Goal: Task Accomplishment & Management: Manage account settings

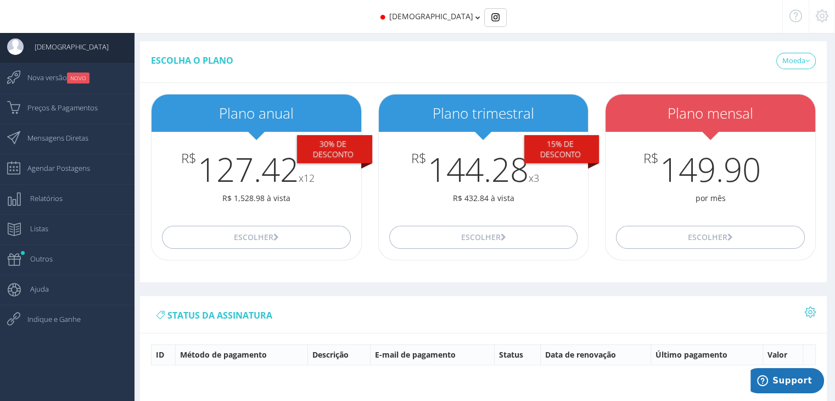
click at [828, 16] on div at bounding box center [822, 16] width 26 height 33
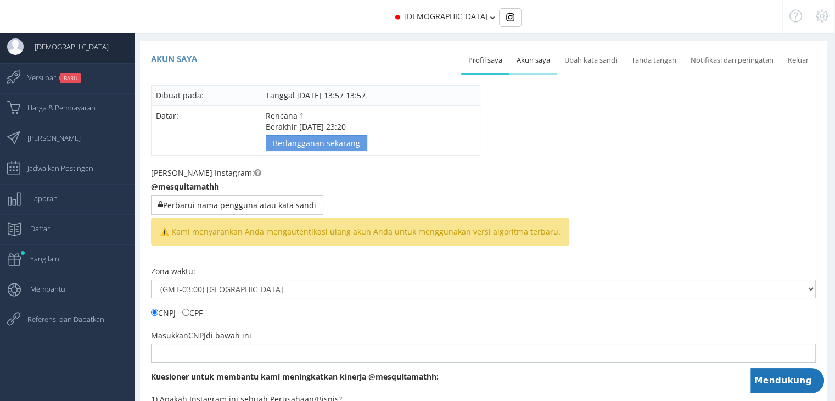
click at [536, 57] on font "Akun saya" at bounding box center [533, 60] width 33 height 10
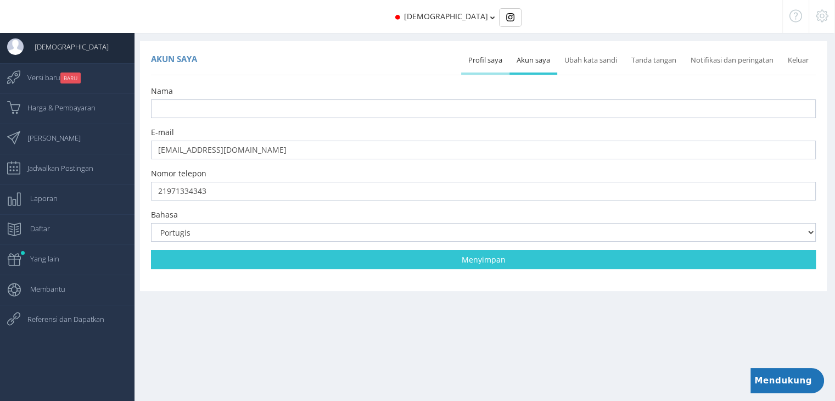
click at [498, 59] on font "Profil saya" at bounding box center [485, 60] width 34 height 10
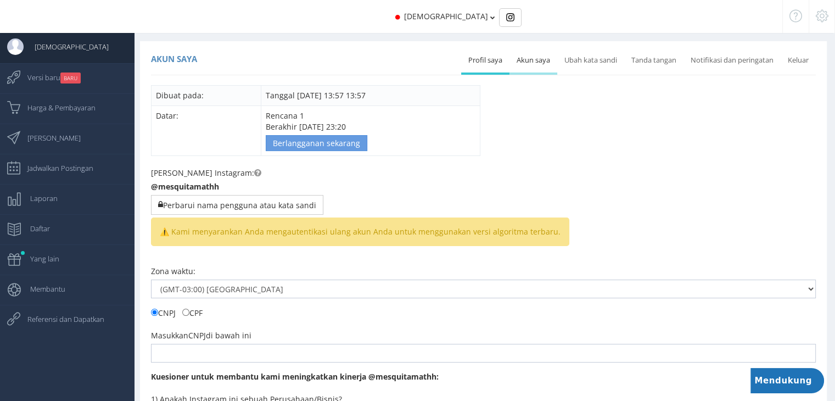
click at [531, 63] on font "Akun saya" at bounding box center [533, 60] width 33 height 10
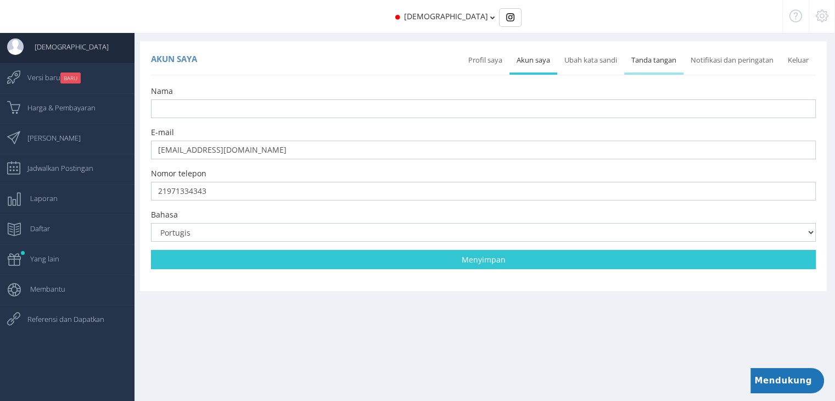
click at [637, 49] on link "Tanda tangan" at bounding box center [653, 60] width 59 height 24
click at [639, 65] on link "Tanda tangan" at bounding box center [653, 60] width 59 height 24
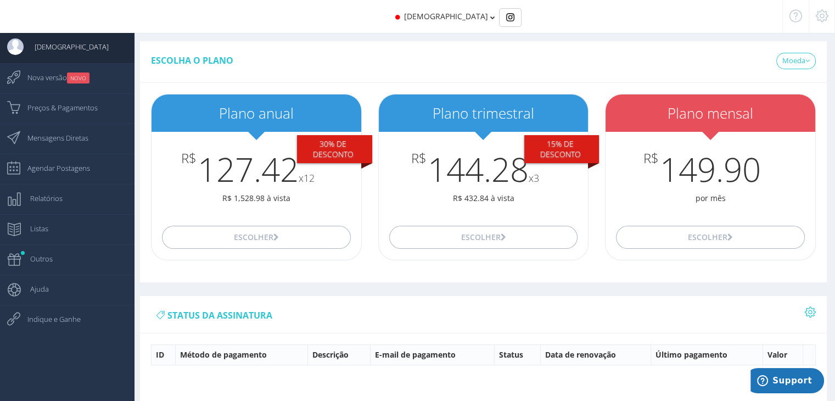
click at [811, 52] on div "Moeda USD BRL" at bounding box center [796, 62] width 40 height 27
click at [806, 56] on link "Moeda" at bounding box center [796, 61] width 40 height 16
click at [821, 12] on icon at bounding box center [822, 16] width 13 height 8
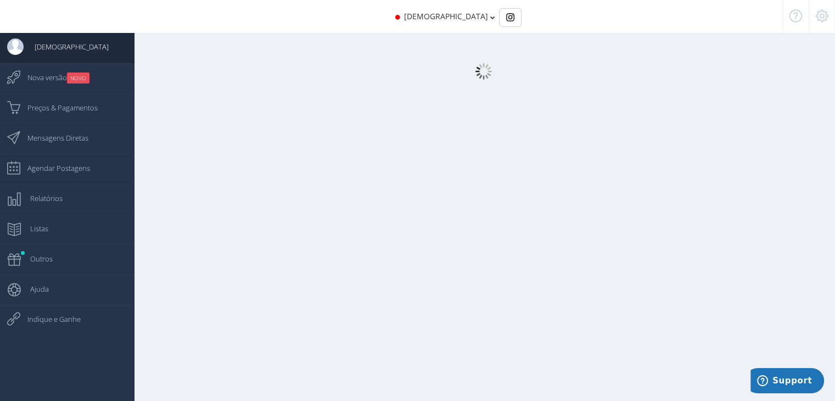
click at [821, 12] on icon at bounding box center [822, 16] width 13 height 8
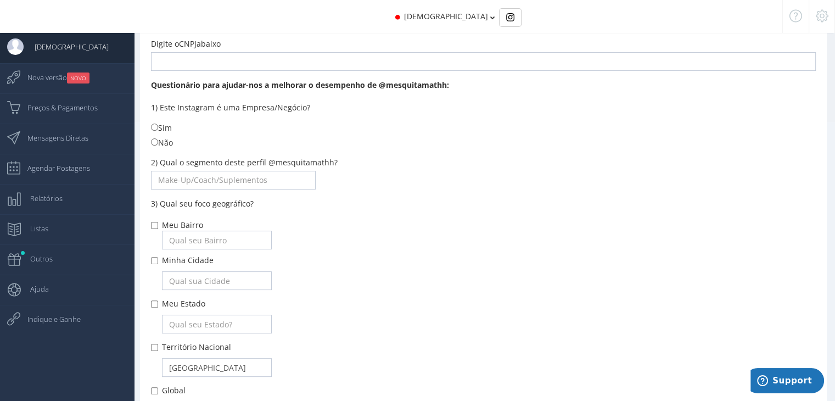
scroll to position [346, 0]
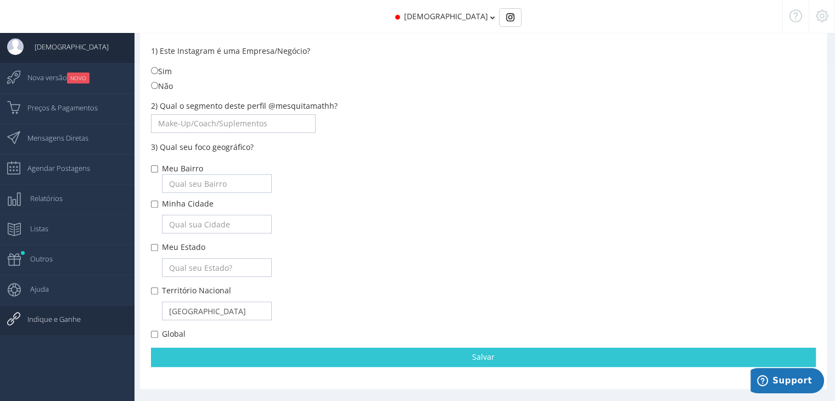
click at [52, 322] on span "Indique e Ganhe" at bounding box center [48, 318] width 64 height 27
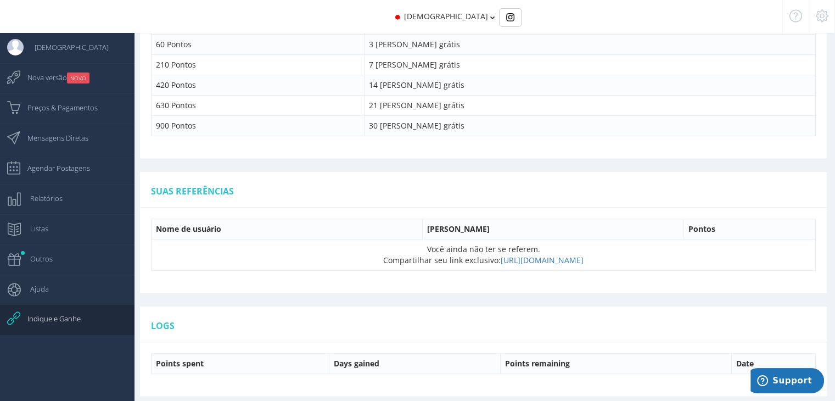
scroll to position [704, 0]
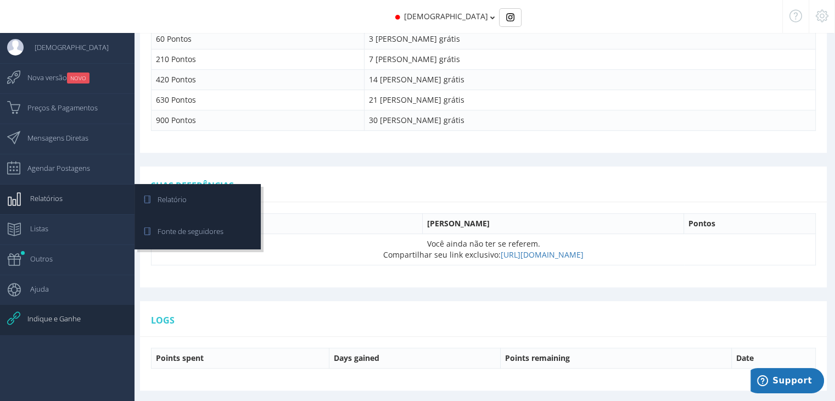
click at [47, 195] on span "Relatórios" at bounding box center [40, 197] width 43 height 27
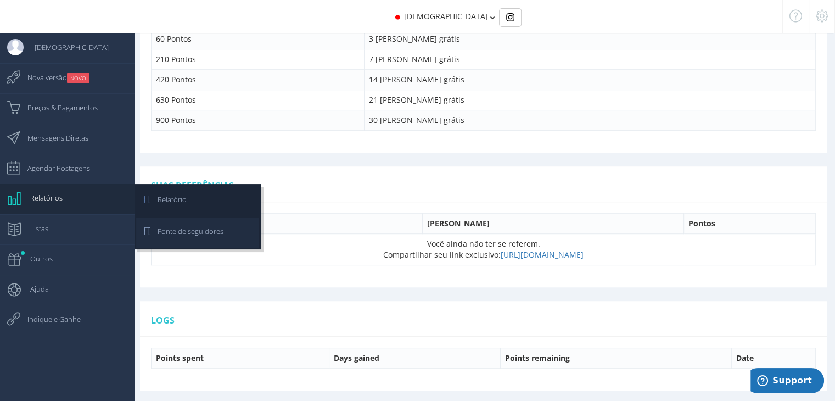
click at [184, 223] on span "Fonte de seguidores" at bounding box center [185, 230] width 77 height 27
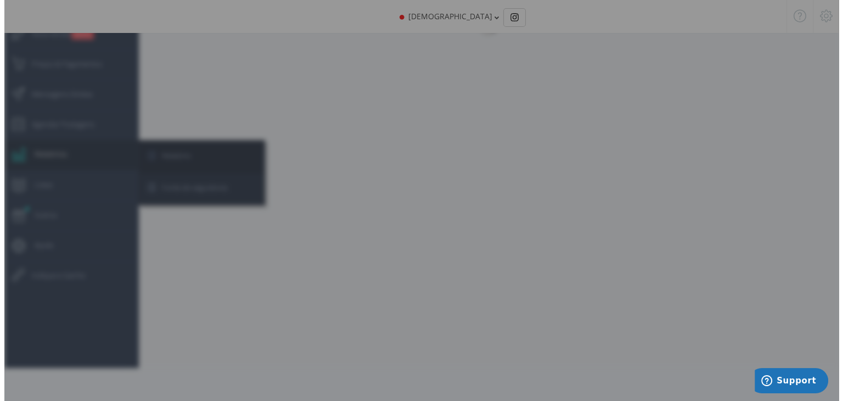
scroll to position [44, 0]
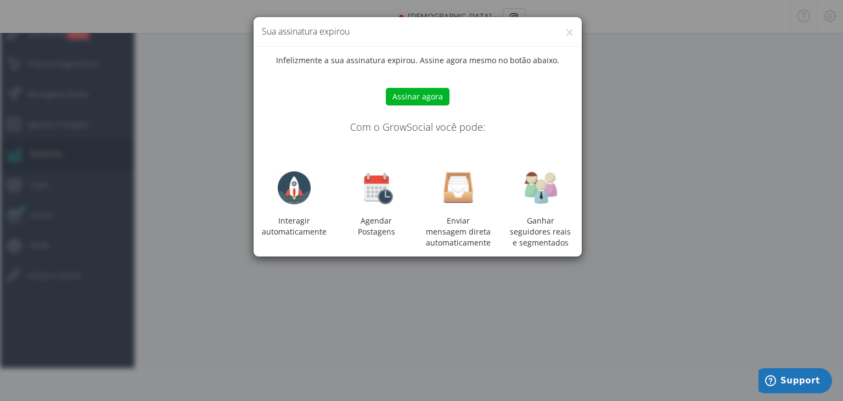
click at [230, 204] on div "× Sua assinatura expirou Infelizmente a sua assinatura expirou. Assine agora me…" at bounding box center [421, 200] width 843 height 401
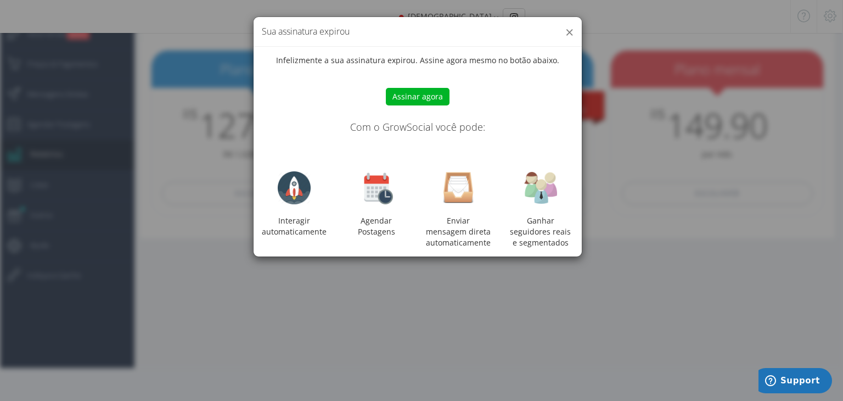
click at [572, 30] on div "× Sua assinatura expirou" at bounding box center [418, 32] width 328 height 30
click at [563, 31] on h4 "Sua assinatura expirou" at bounding box center [418, 31] width 312 height 13
click at [570, 29] on button "×" at bounding box center [569, 32] width 8 height 15
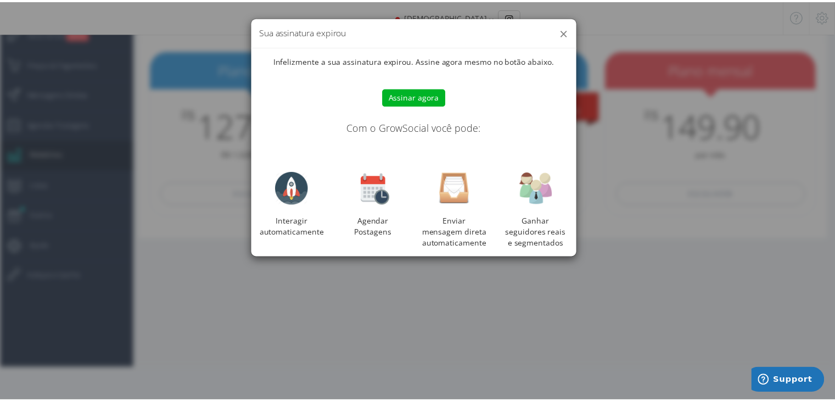
scroll to position [11, 0]
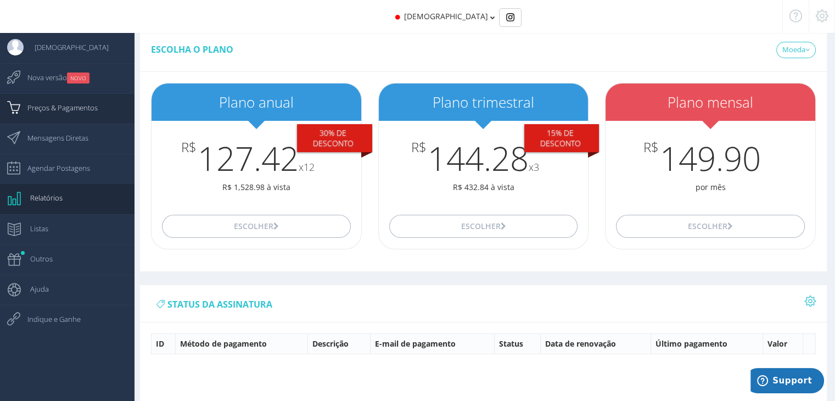
click at [76, 104] on span "Preços & Pagamentos" at bounding box center [56, 107] width 81 height 27
